Goal: Task Accomplishment & Management: Use online tool/utility

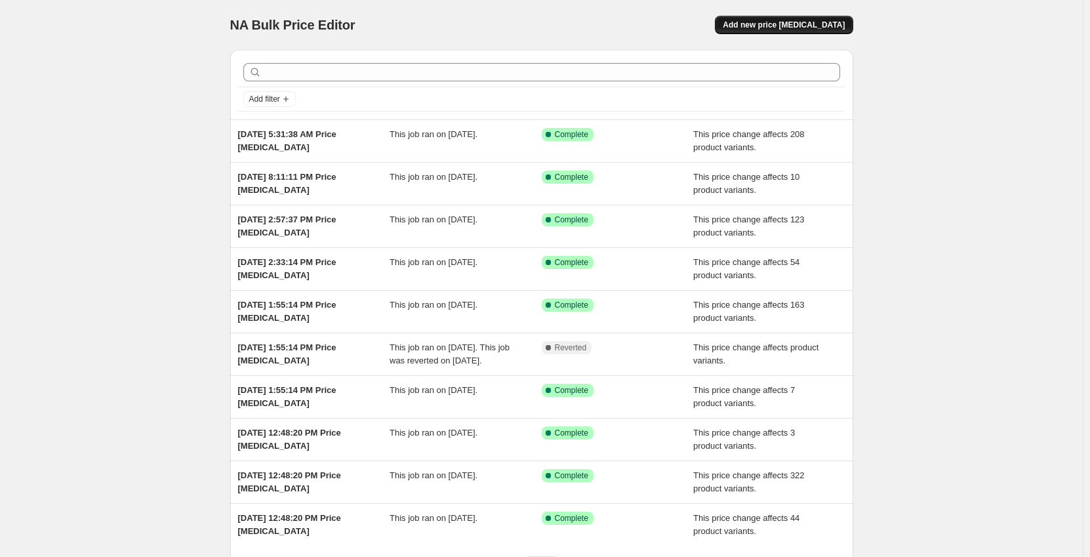
click at [767, 29] on span "Add new price [MEDICAL_DATA]" at bounding box center [784, 25] width 122 height 10
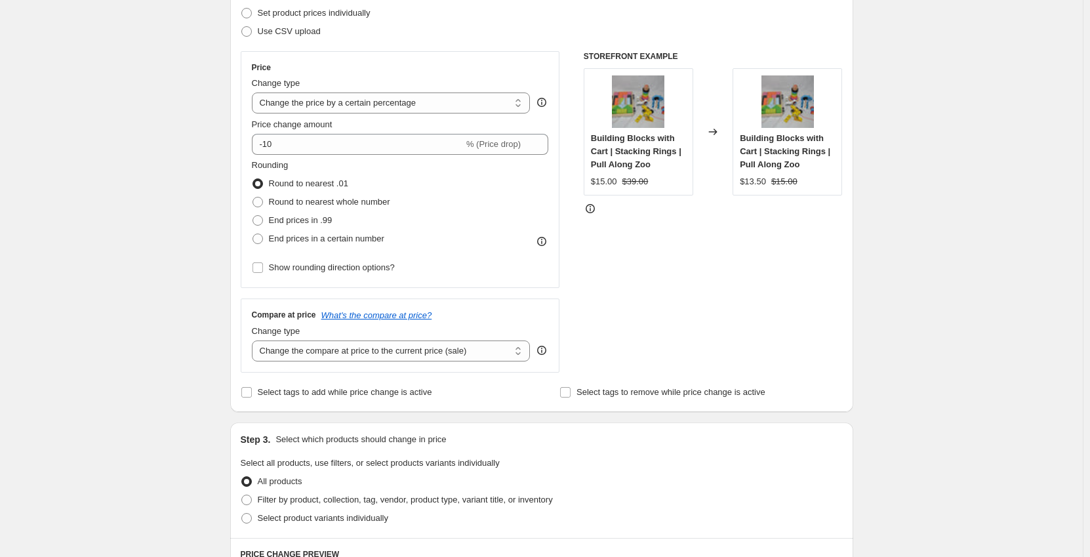
scroll to position [197, 0]
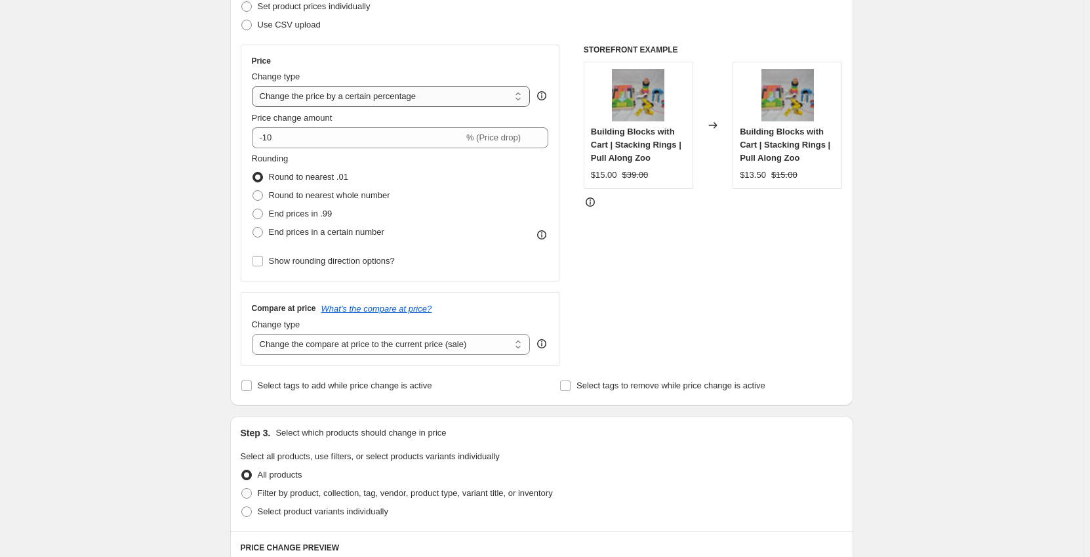
click at [359, 99] on select "Change the price to a certain amount Change the price by a certain amount Chang…" at bounding box center [391, 96] width 279 height 21
select select "no_change"
click at [254, 86] on select "Change the price to a certain amount Change the price by a certain amount Chang…" at bounding box center [391, 96] width 279 height 21
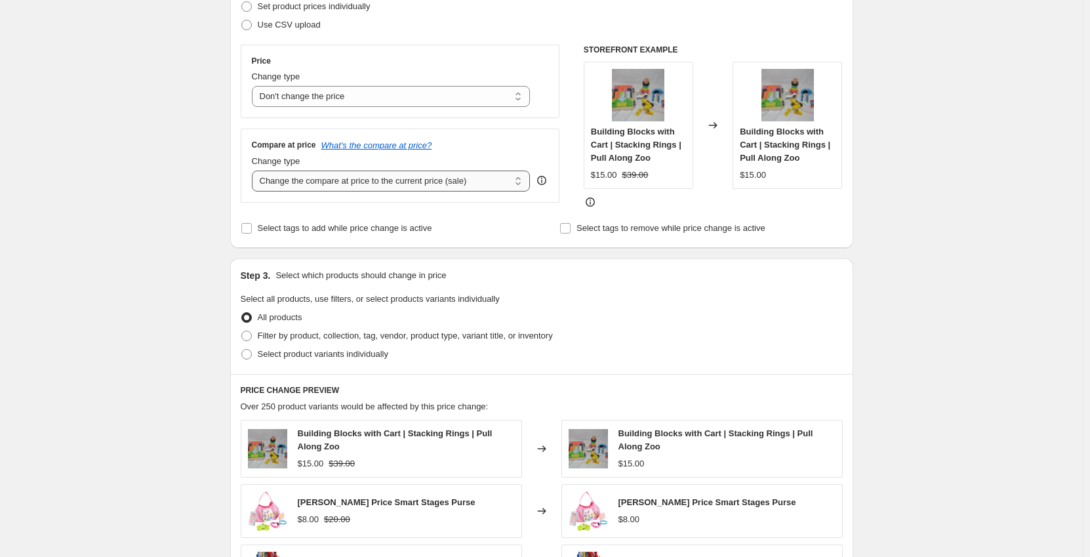
click at [301, 179] on select "Change the compare at price to the current price (sale) Change the compare at p…" at bounding box center [391, 181] width 279 height 21
select select "to"
click at [254, 171] on select "Change the compare at price to the current price (sale) Change the compare at p…" at bounding box center [391, 181] width 279 height 21
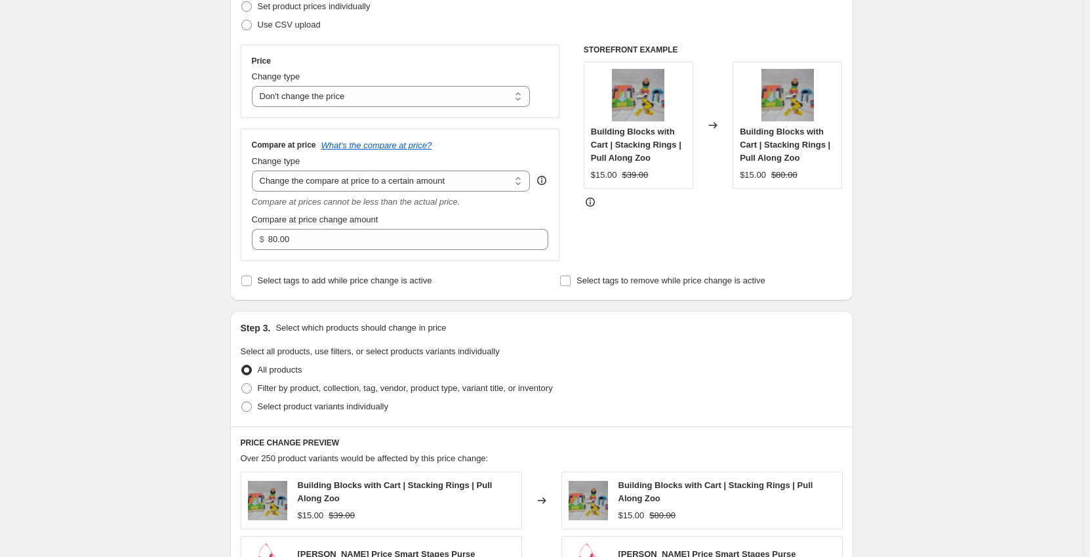
click at [198, 154] on div "Create new price [MEDICAL_DATA]. This page is ready Create new price [MEDICAL_D…" at bounding box center [541, 408] width 1083 height 1210
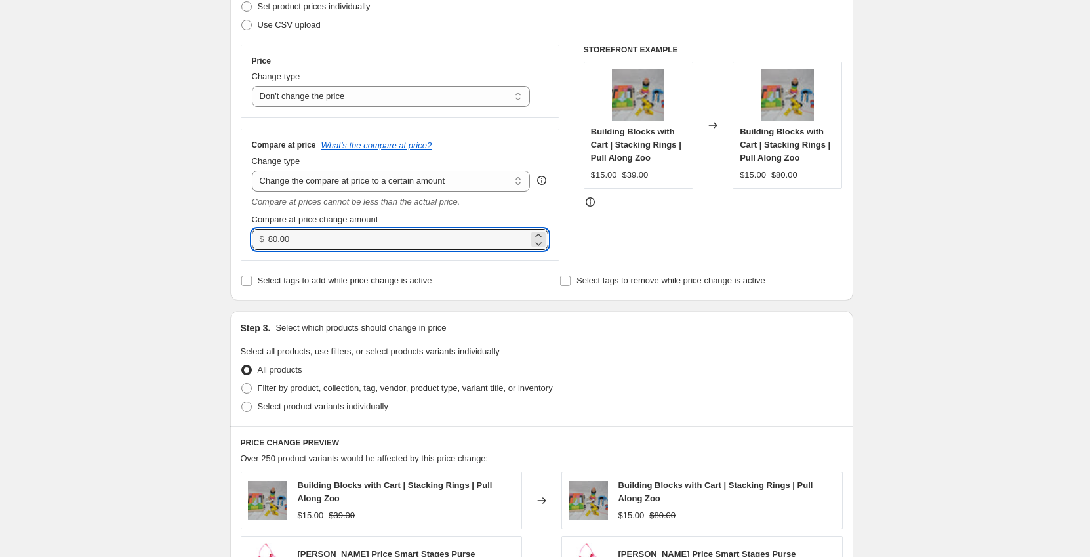
drag, startPoint x: 313, startPoint y: 244, endPoint x: 258, endPoint y: 248, distance: 54.6
click at [258, 248] on div "$ 80.00" at bounding box center [400, 239] width 297 height 21
type input "499.99"
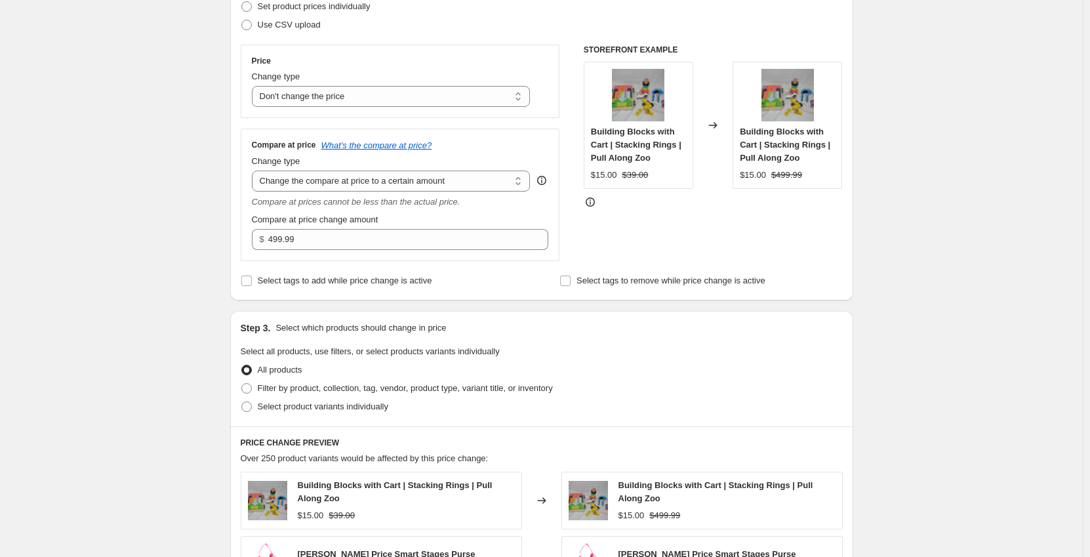
click at [201, 213] on div "Create new price [MEDICAL_DATA]. This page is ready Create new price [MEDICAL_D…" at bounding box center [541, 408] width 1083 height 1210
click at [197, 197] on div "Create new price [MEDICAL_DATA]. This page is ready Create new price [MEDICAL_D…" at bounding box center [541, 408] width 1083 height 1210
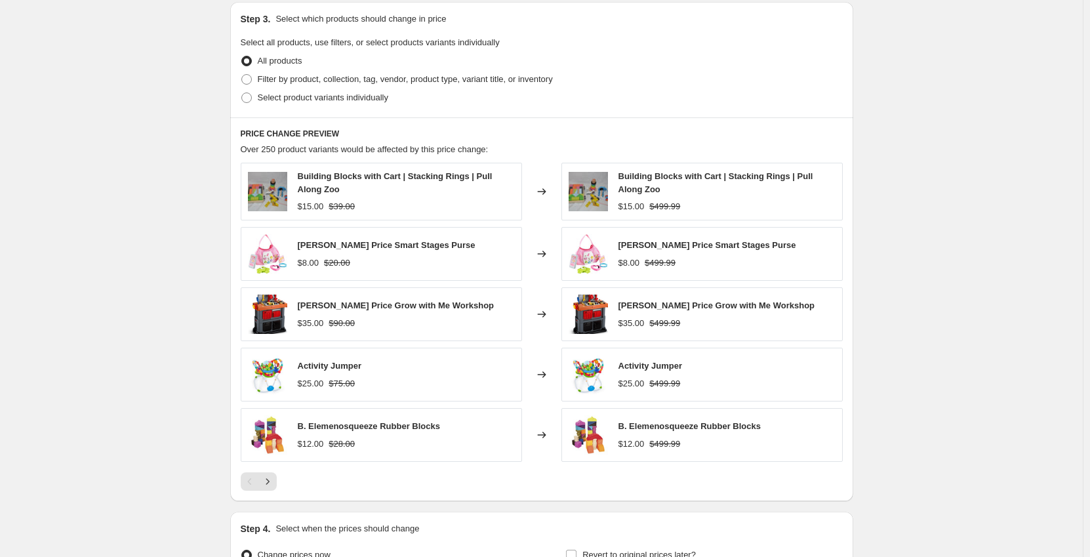
scroll to position [525, 0]
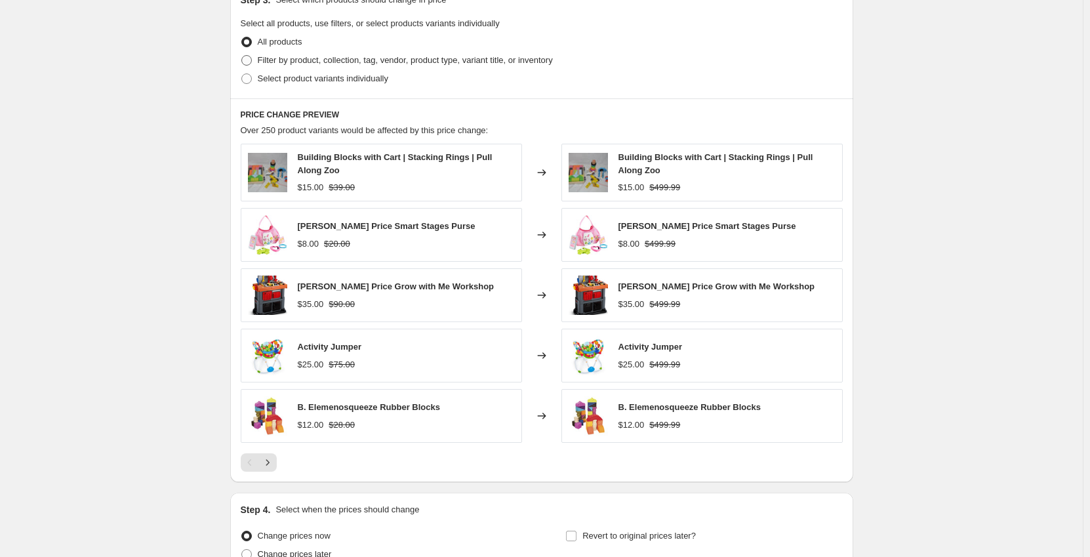
click at [295, 57] on span "Filter by product, collection, tag, vendor, product type, variant title, or inv…" at bounding box center [405, 60] width 295 height 10
click at [242, 56] on input "Filter by product, collection, tag, vendor, product type, variant title, or inv…" at bounding box center [241, 55] width 1 height 1
radio input "true"
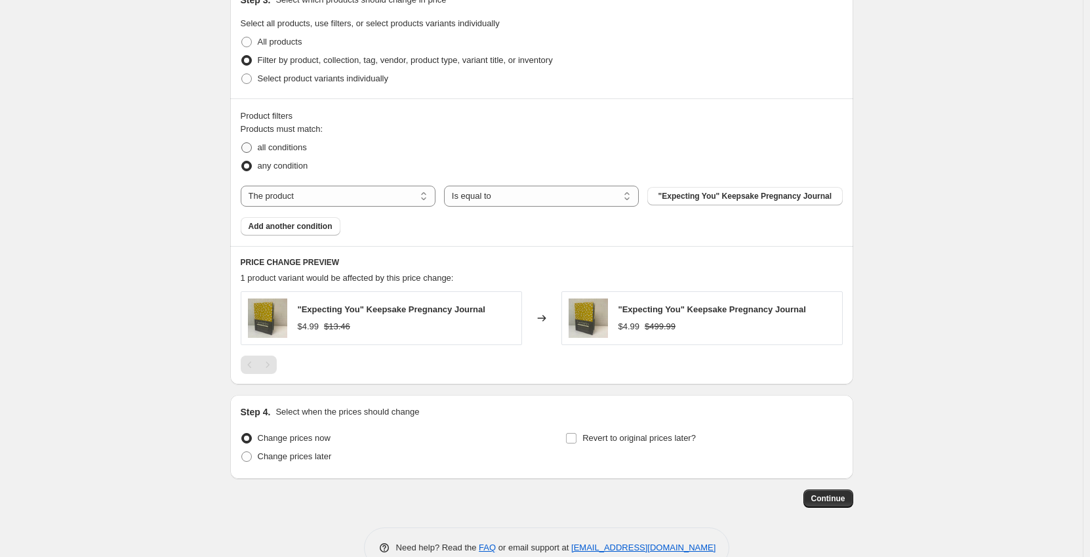
click at [292, 145] on span "all conditions" at bounding box center [282, 147] width 49 height 10
click at [242, 143] on input "all conditions" at bounding box center [241, 142] width 1 height 1
radio input "true"
click at [361, 201] on select "The product The product's collection The product's tag The product's vendor The…" at bounding box center [338, 196] width 195 height 21
select select "tag"
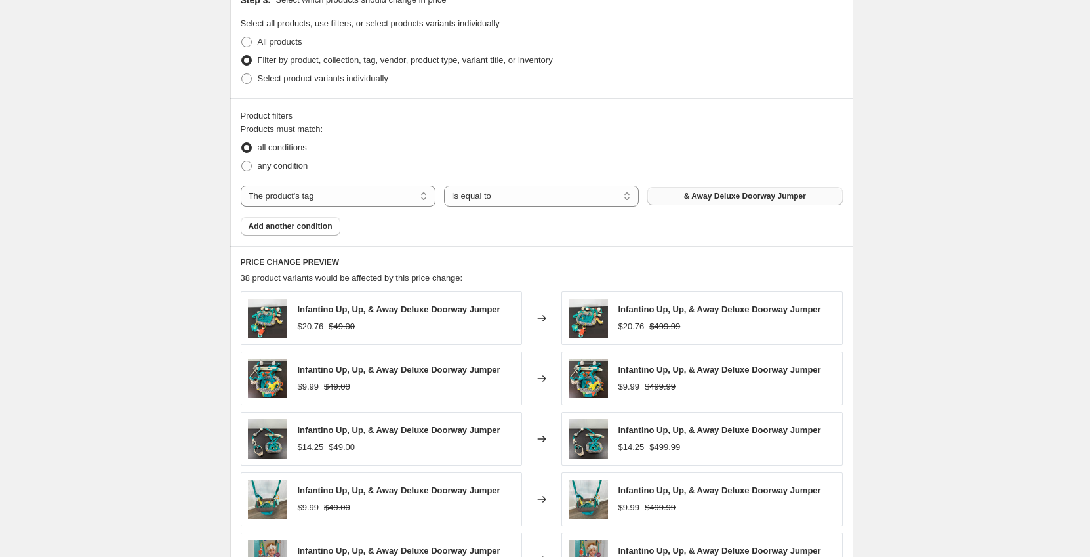
click at [706, 199] on span "& Away Deluxe Doorway Jumper" at bounding box center [745, 196] width 122 height 10
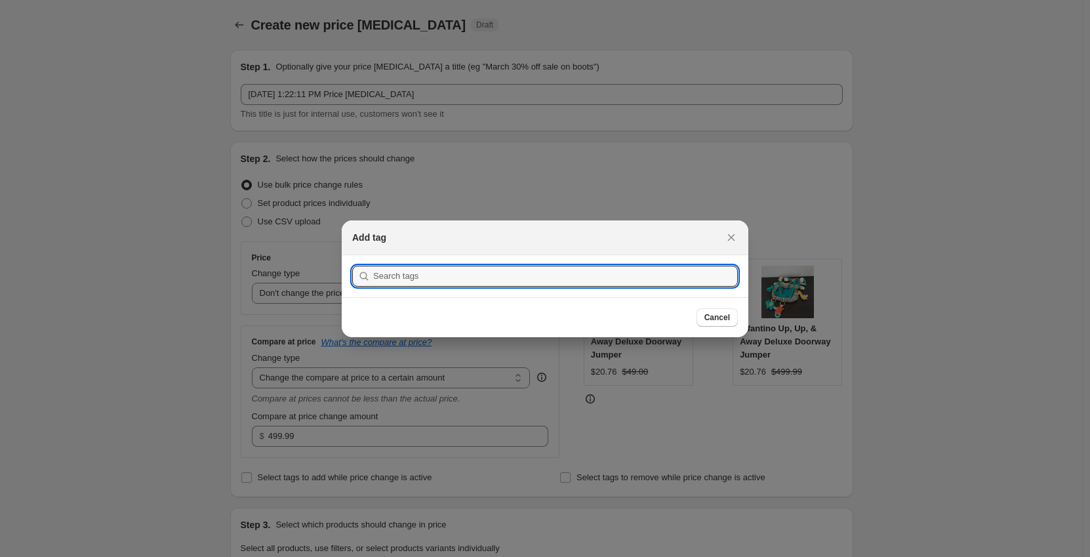
scroll to position [0, 0]
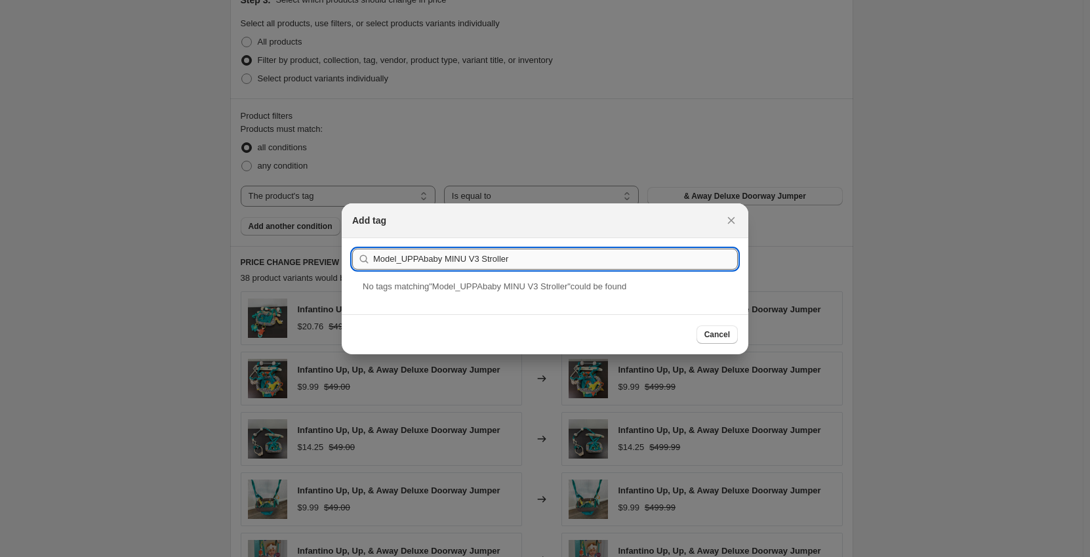
click at [443, 260] on input "Model_UPPAbaby MINU V3 Stroller" at bounding box center [555, 259] width 365 height 21
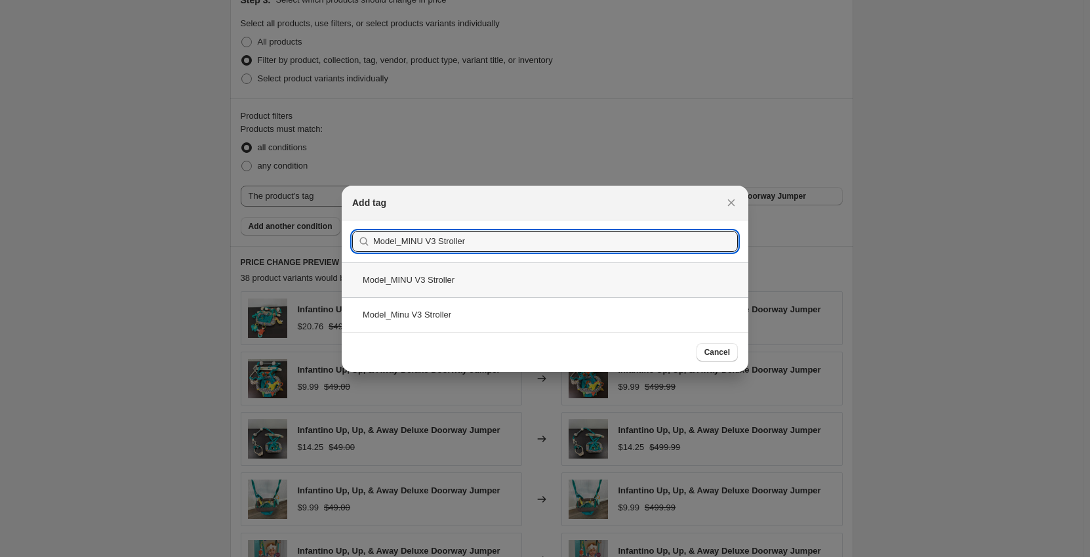
type input "Model_MINU V3 Stroller"
click at [450, 289] on div "Model_MINU V3 Stroller" at bounding box center [545, 279] width 407 height 35
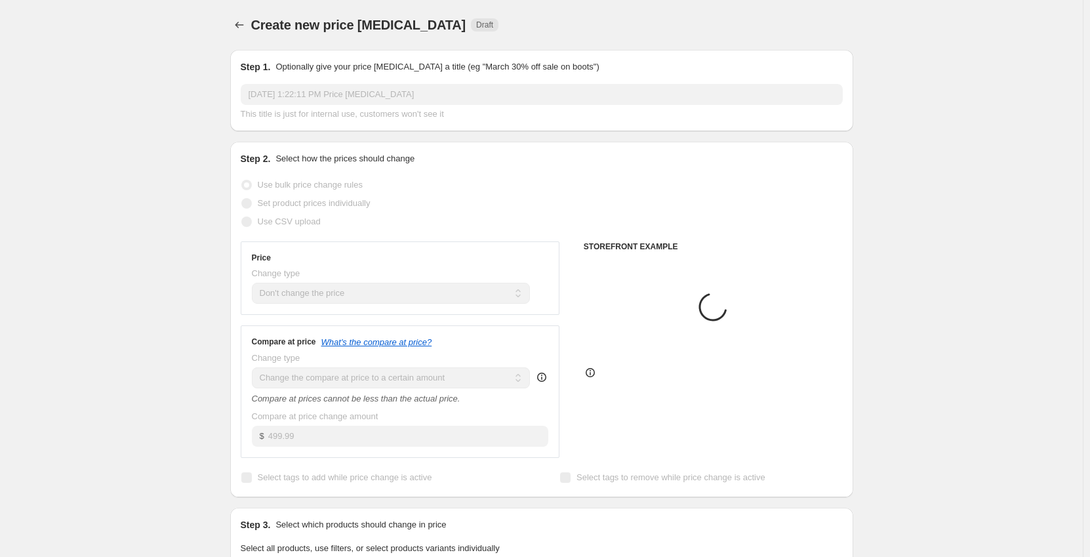
scroll to position [525, 0]
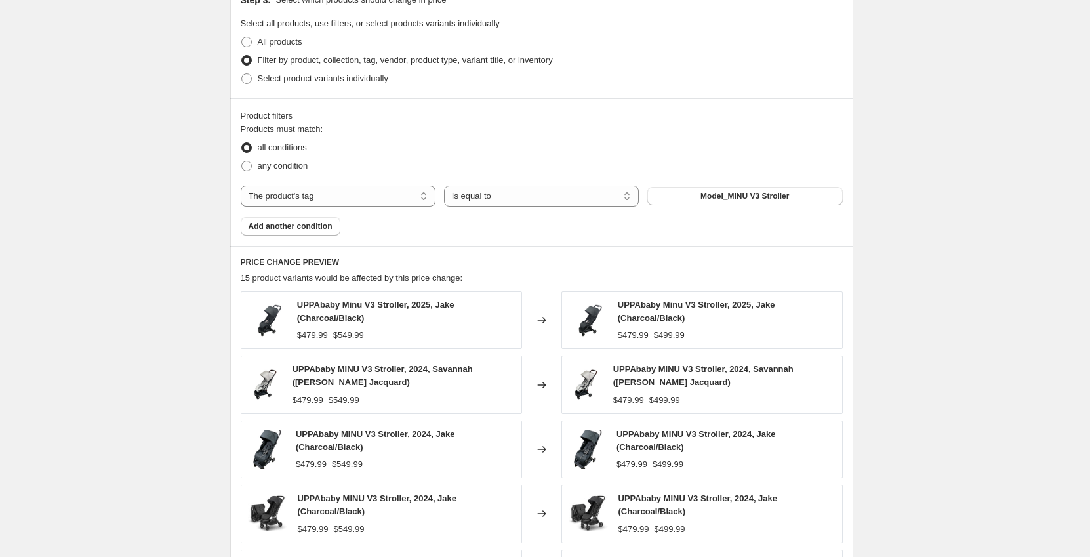
click at [168, 167] on div "Create new price [MEDICAL_DATA]. This page is ready Create new price [MEDICAL_D…" at bounding box center [541, 162] width 1083 height 1375
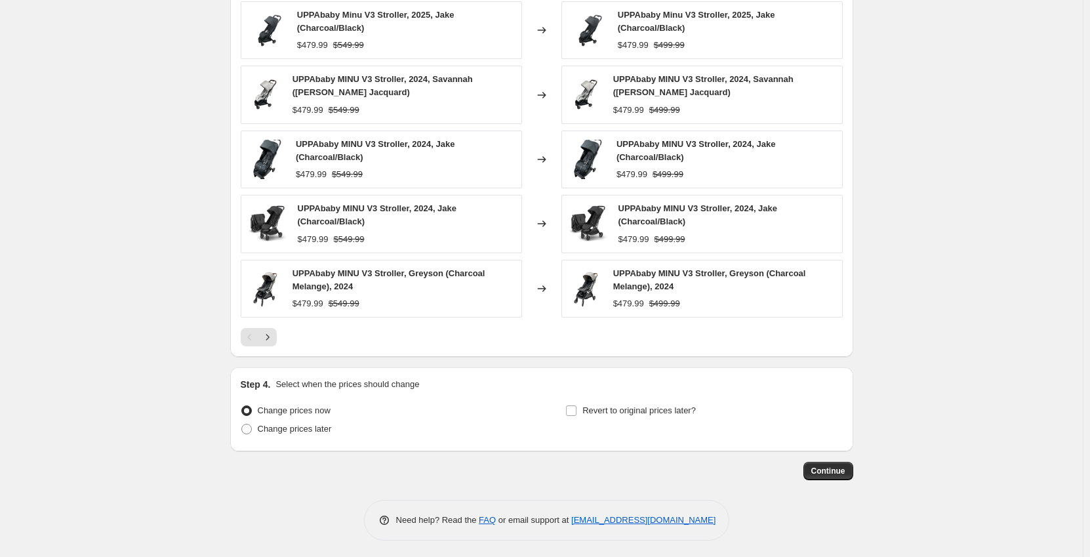
scroll to position [818, 0]
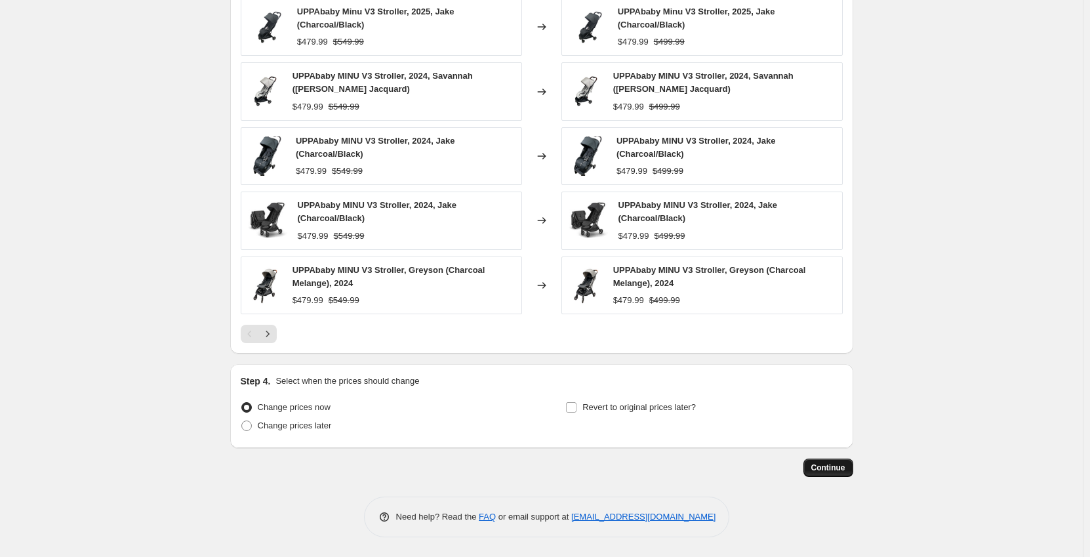
click at [835, 468] on span "Continue" at bounding box center [828, 467] width 34 height 10
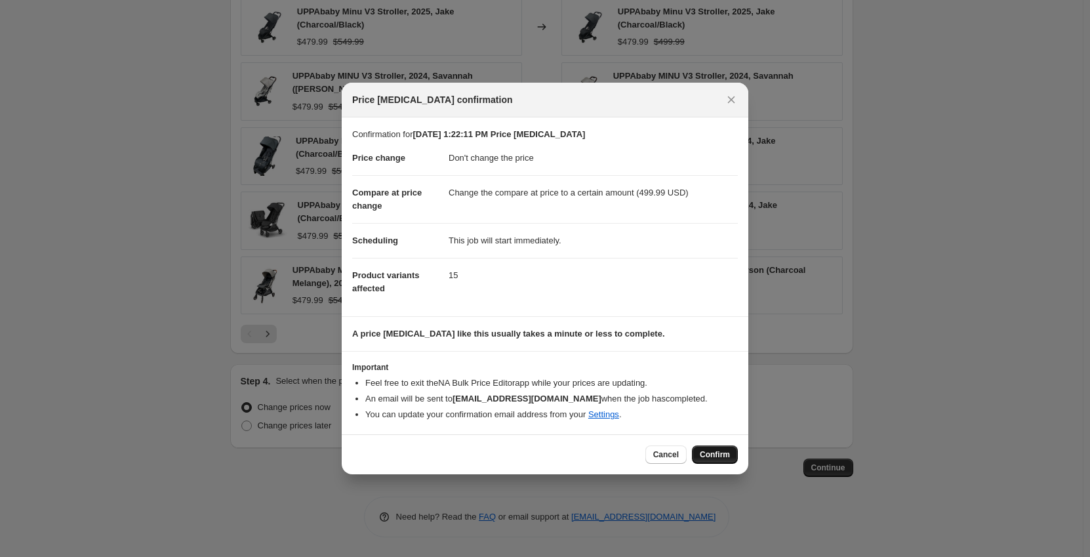
click at [712, 452] on span "Confirm" at bounding box center [715, 454] width 30 height 10
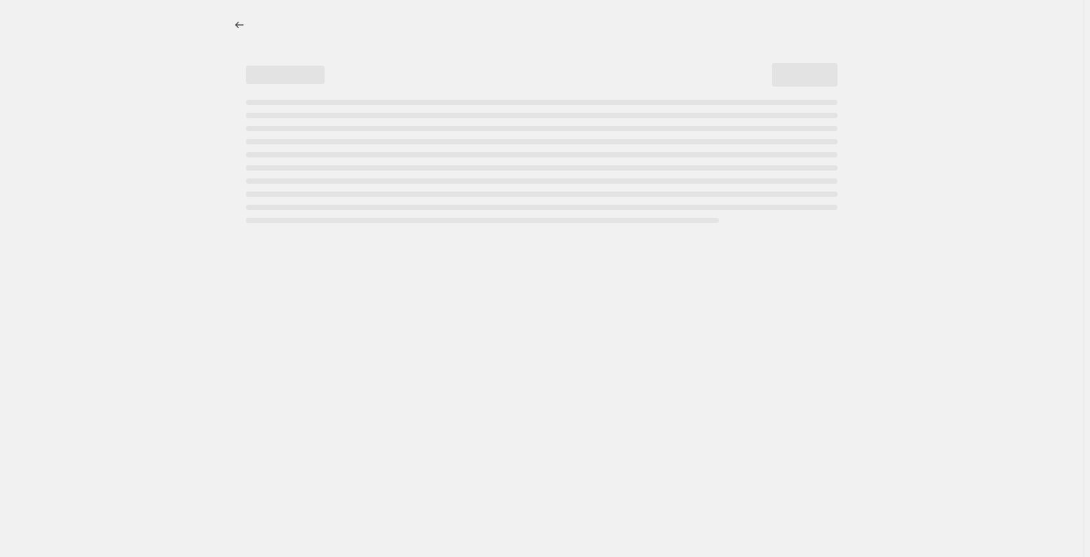
select select "no_change"
select select "to"
select select "tag"
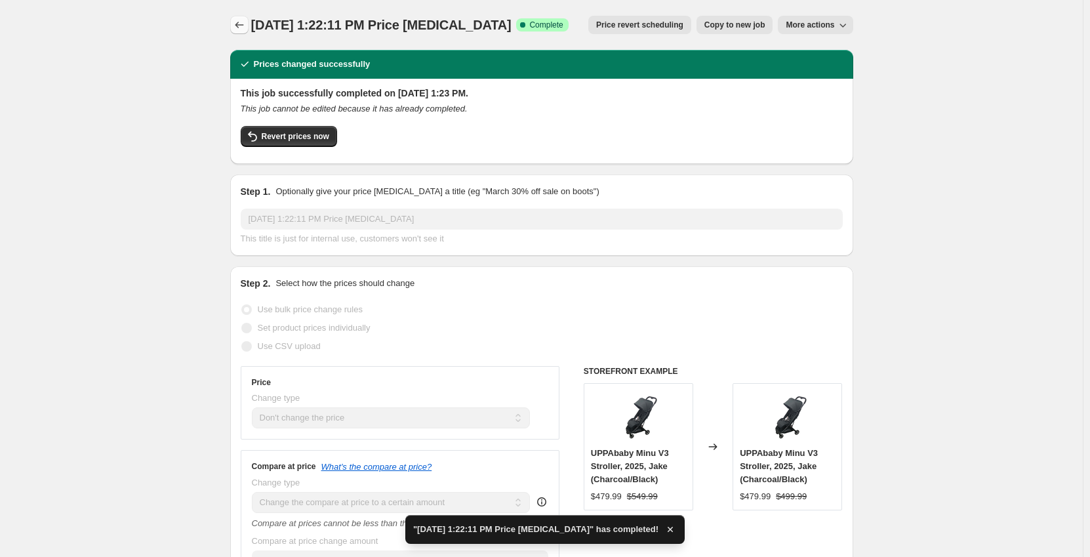
click at [245, 30] on icon "Price change jobs" at bounding box center [239, 24] width 13 height 13
